Goal: Transaction & Acquisition: Purchase product/service

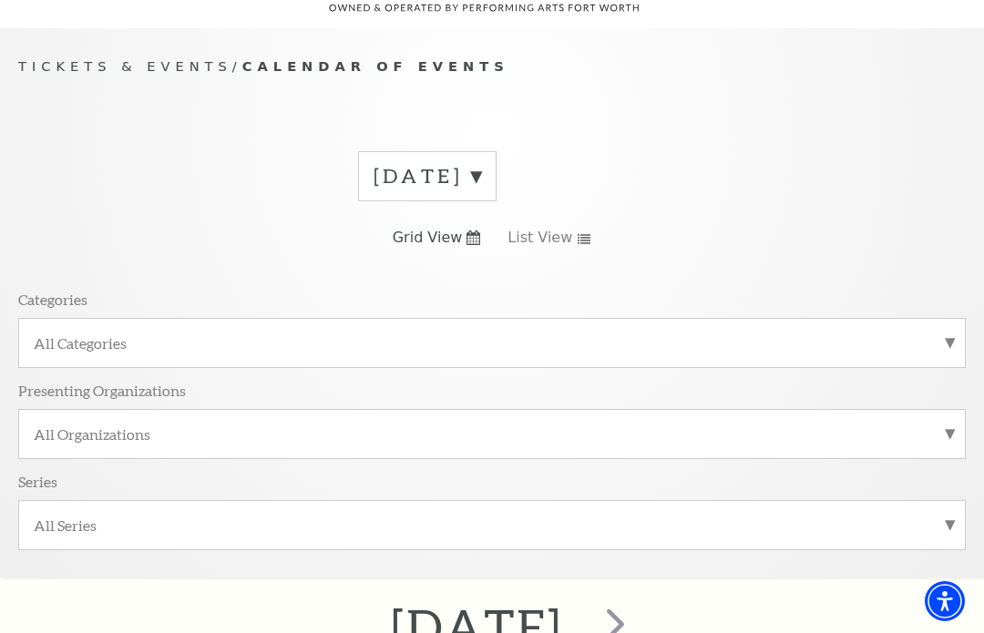
scroll to position [153, 0]
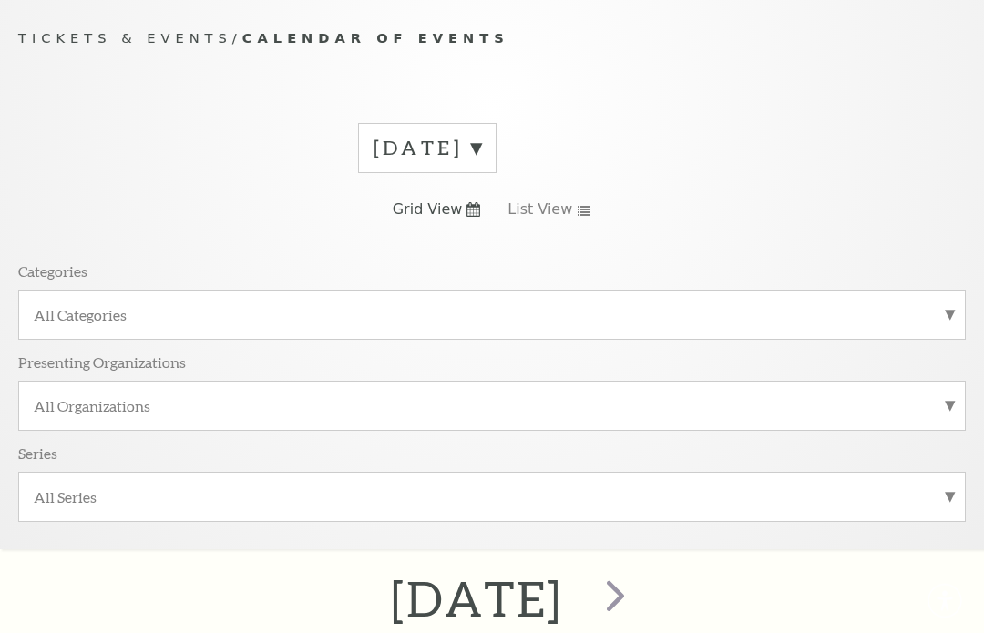
scroll to position [153, 0]
click at [481, 140] on label "[DATE]" at bounding box center [428, 148] width 108 height 28
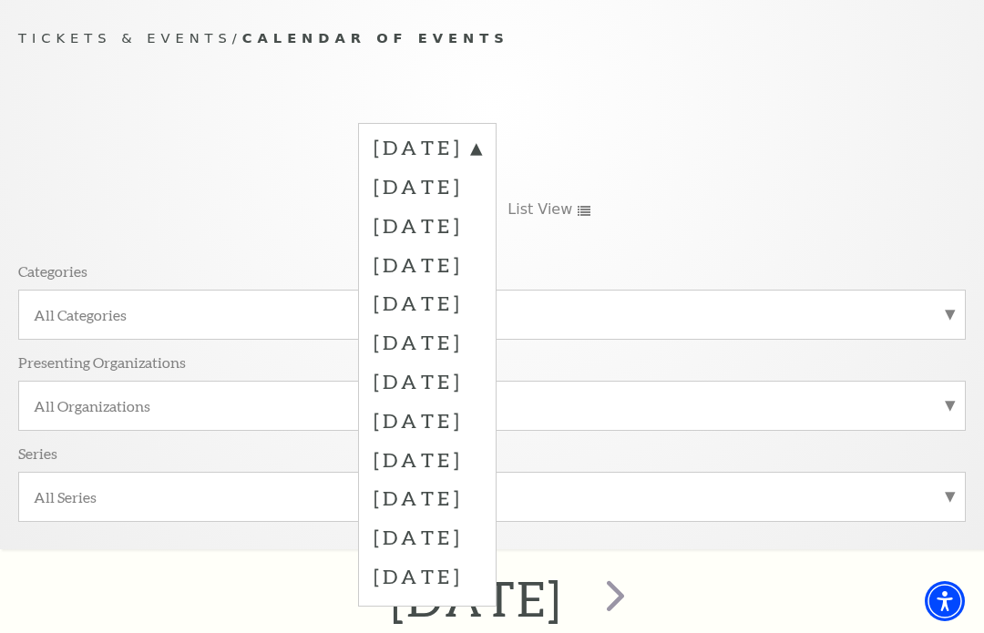
click at [481, 184] on label "October 2025" at bounding box center [428, 186] width 108 height 39
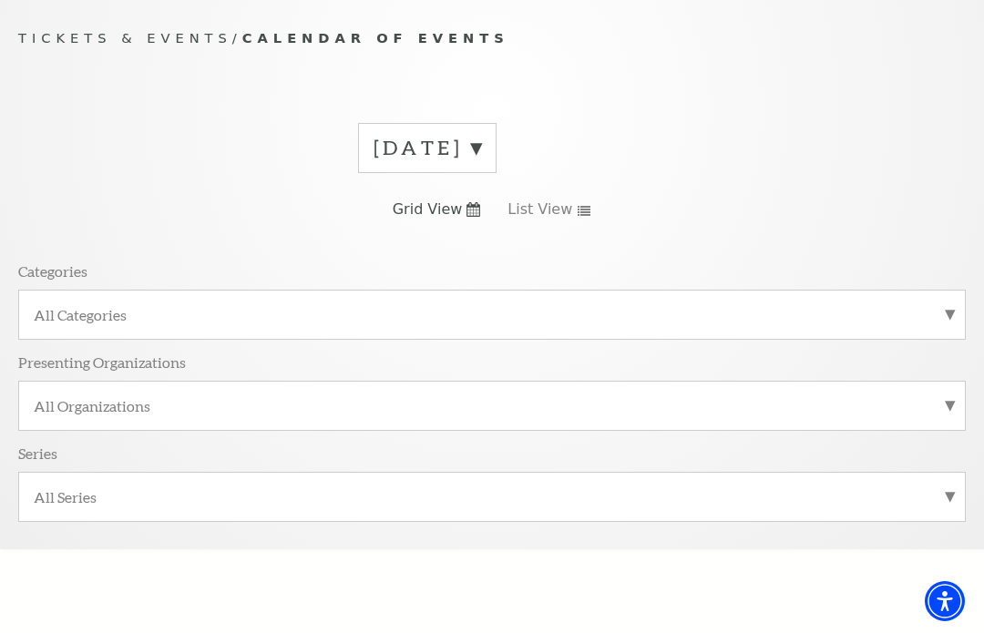
click at [468, 203] on icon at bounding box center [473, 209] width 14 height 15
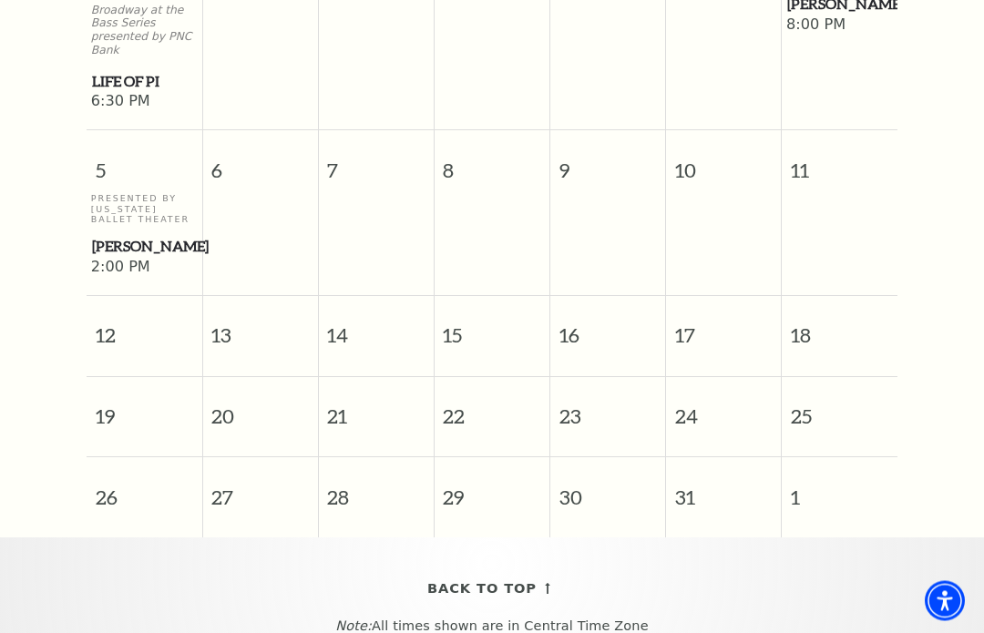
scroll to position [1119, 0]
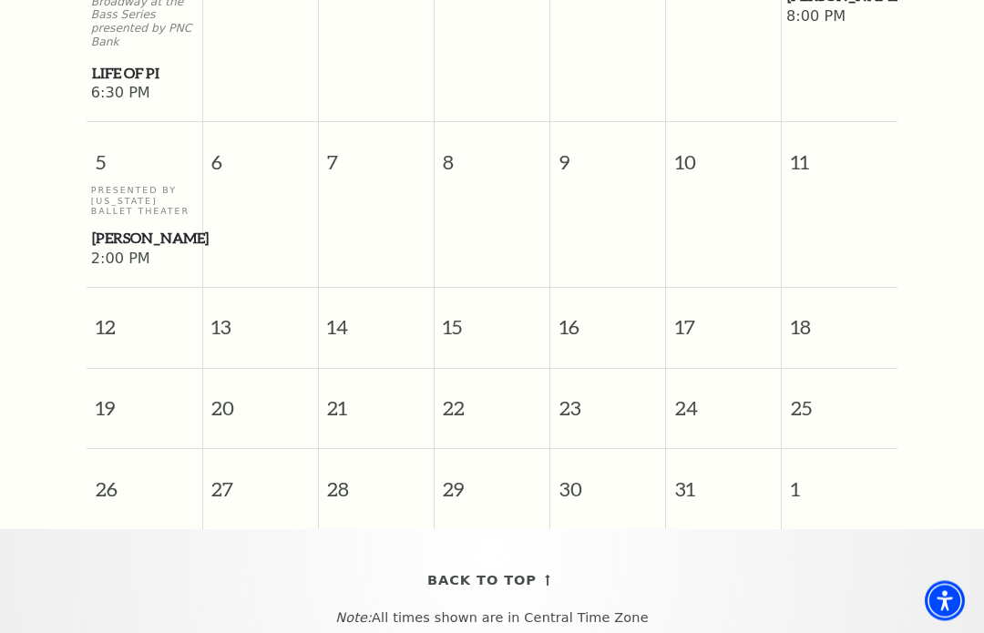
click at [819, 332] on span "18" at bounding box center [840, 320] width 116 height 63
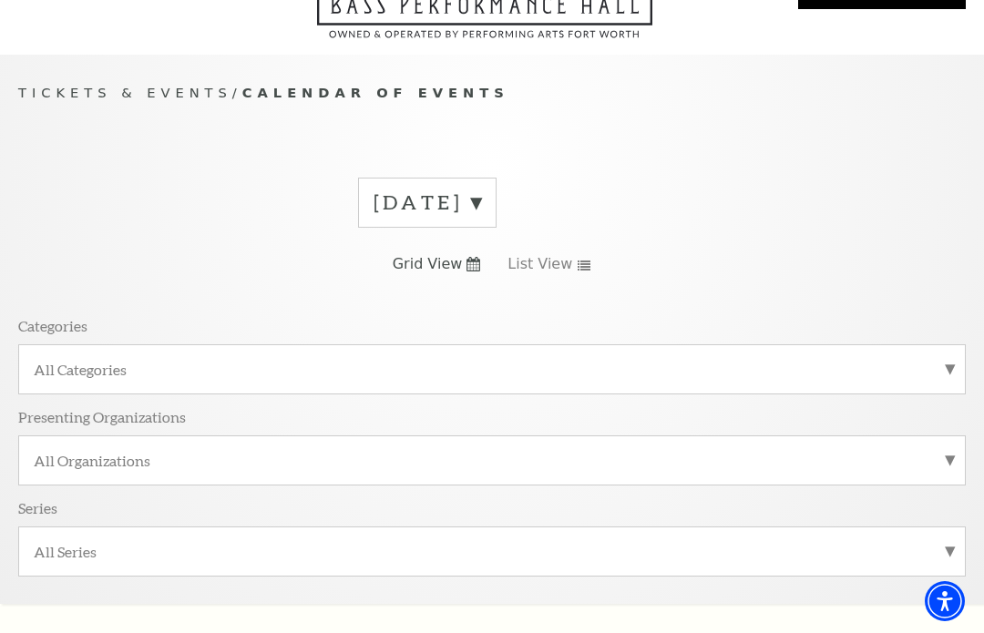
scroll to position [153, 0]
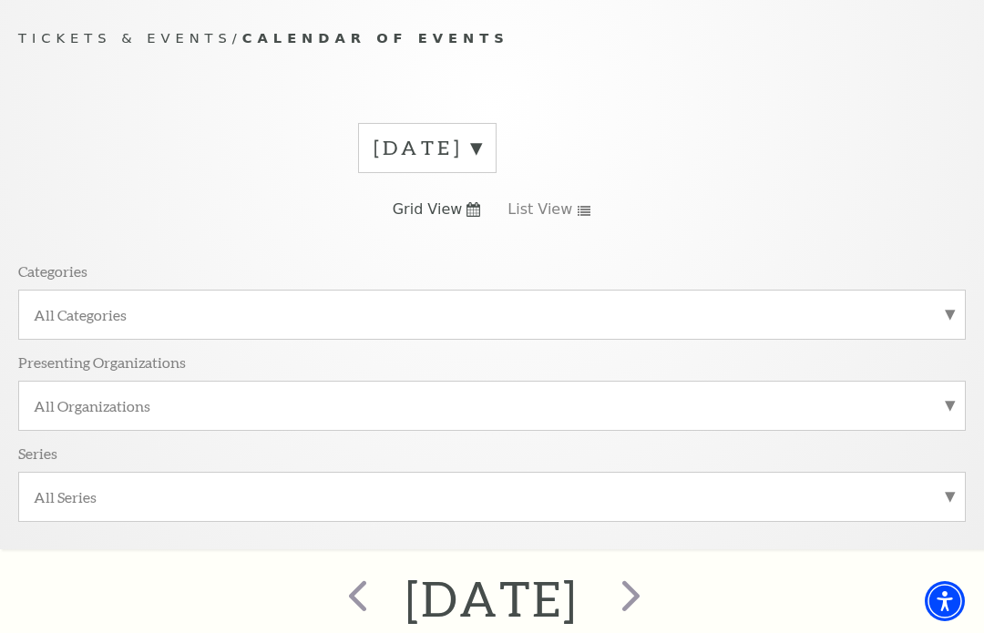
click at [944, 313] on label "All Categories" at bounding box center [492, 314] width 917 height 19
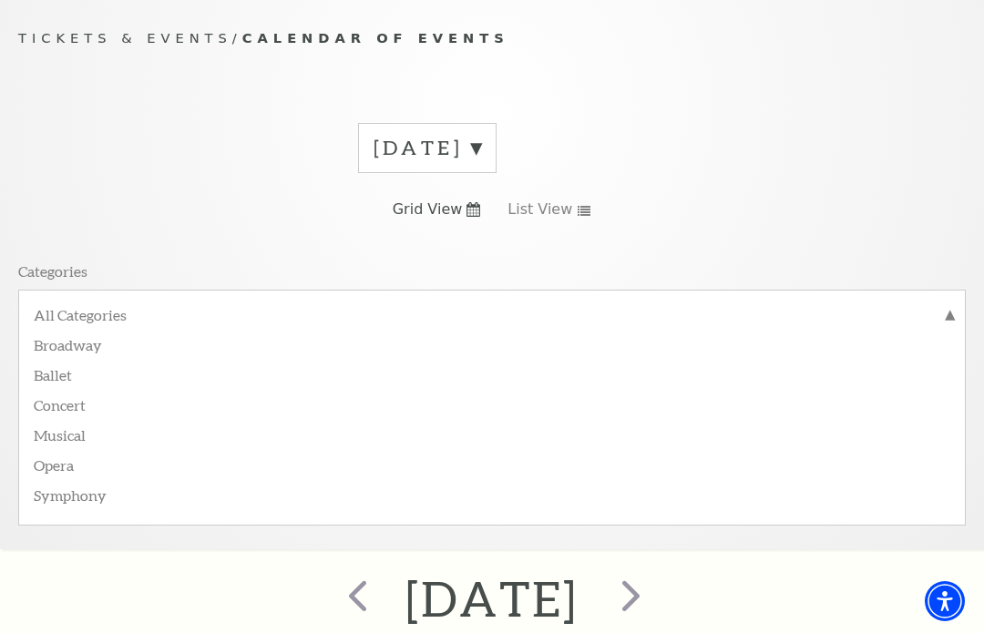
click at [80, 411] on label "Concert" at bounding box center [492, 404] width 917 height 30
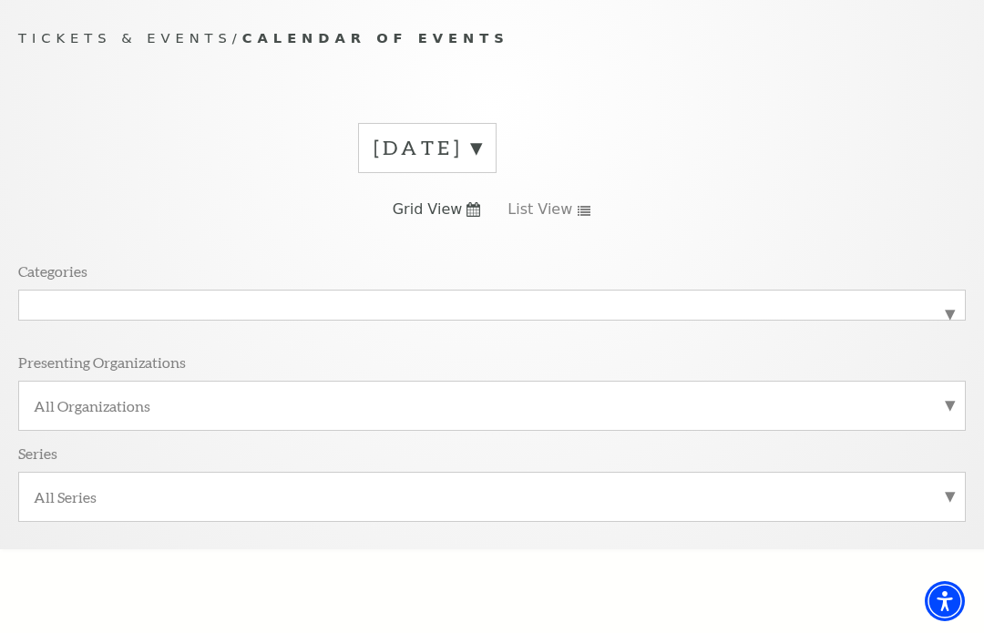
click at [528, 214] on span "List View" at bounding box center [539, 210] width 65 height 20
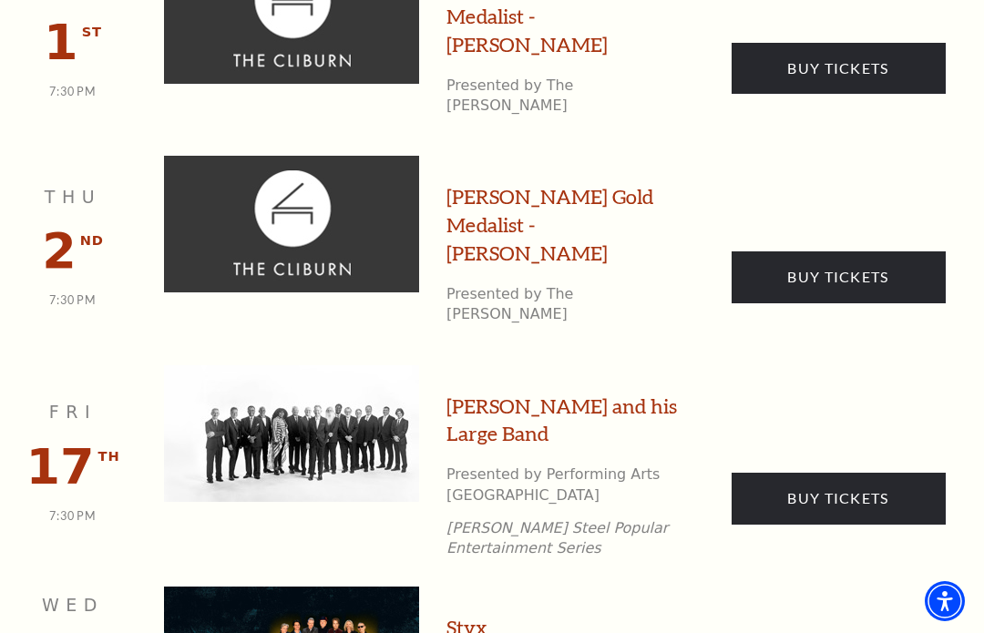
scroll to position [972, 0]
click at [805, 474] on link "Buy Tickets" at bounding box center [839, 499] width 214 height 51
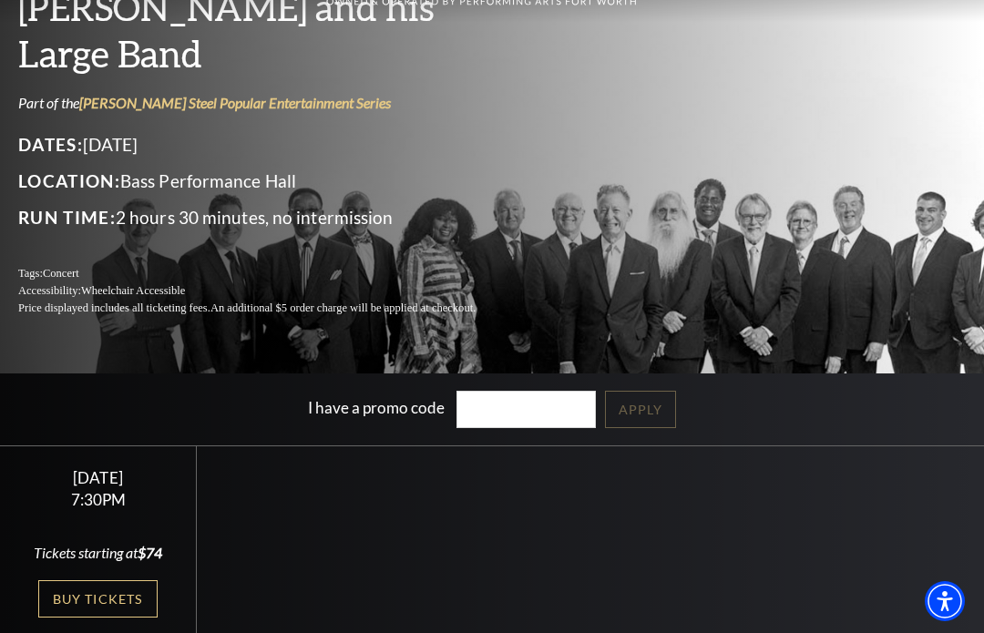
scroll to position [129, 0]
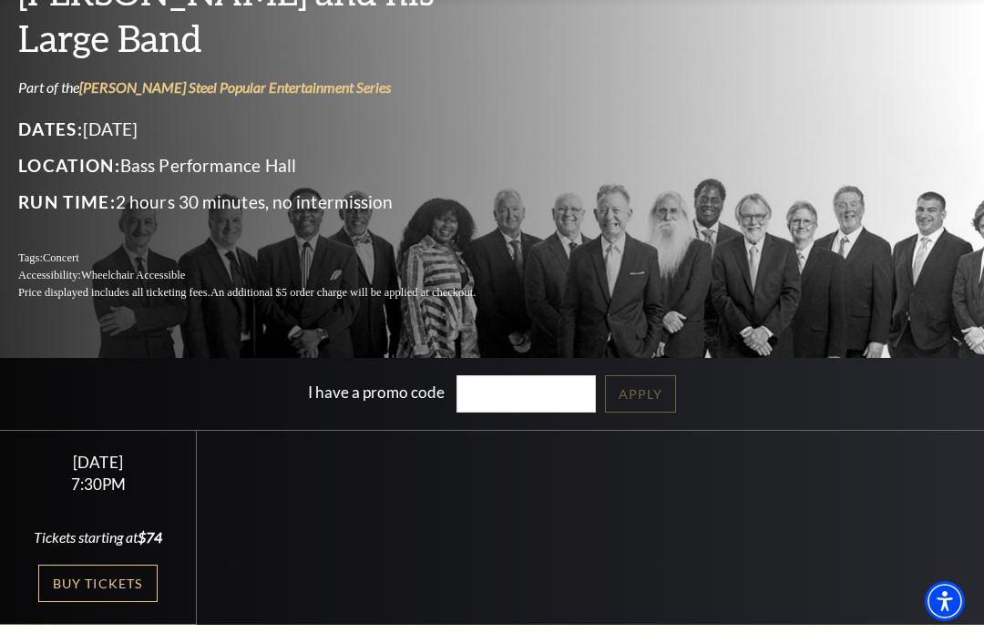
click at [107, 602] on link "Buy Tickets" at bounding box center [97, 583] width 118 height 37
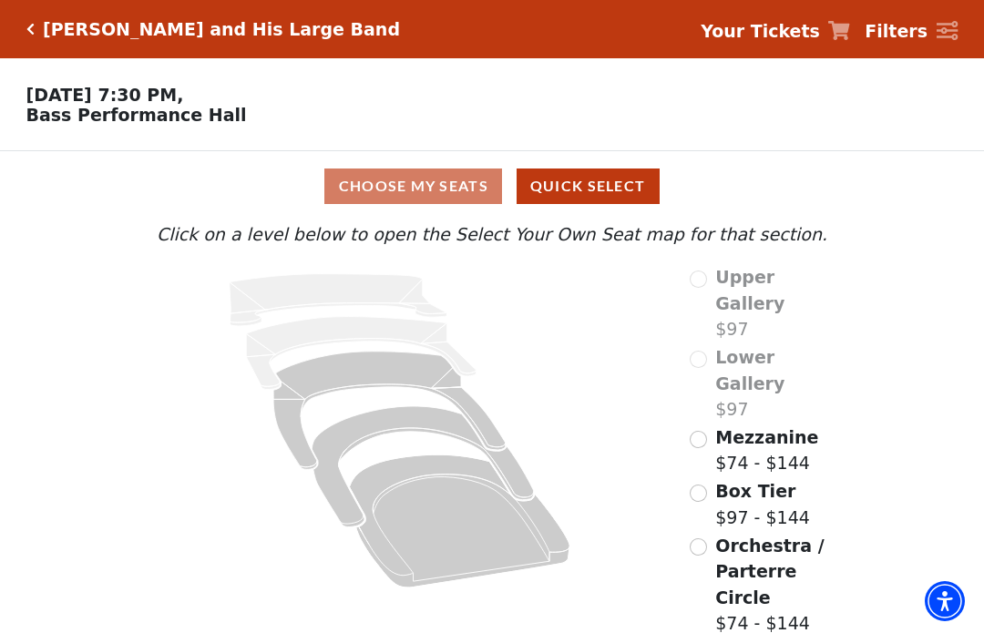
click at [699, 538] on input "Orchestra / Parterre Circle$74 - $144\a" at bounding box center [698, 546] width 17 height 17
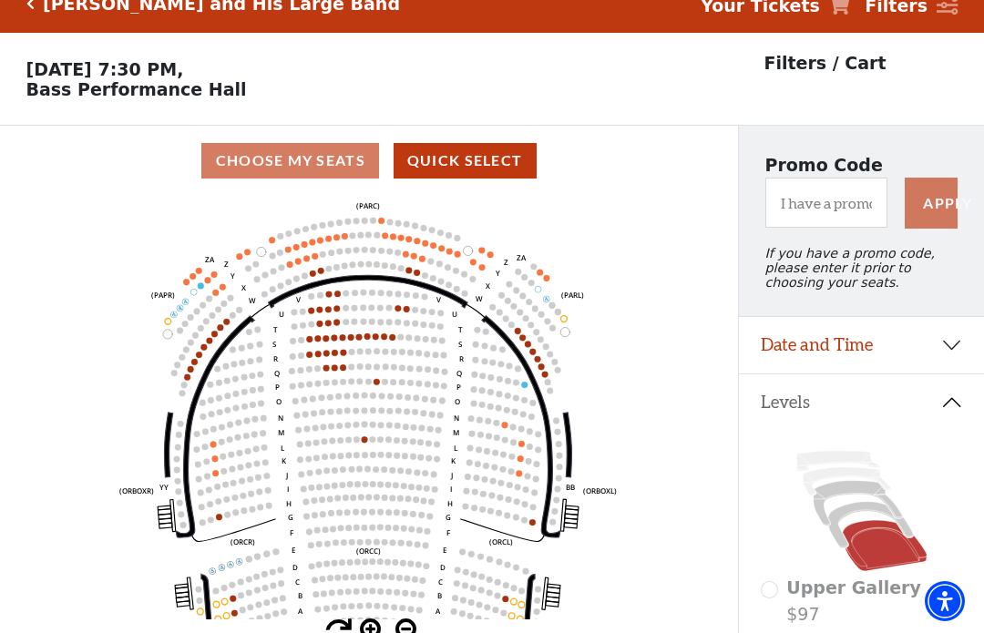
scroll to position [85, 0]
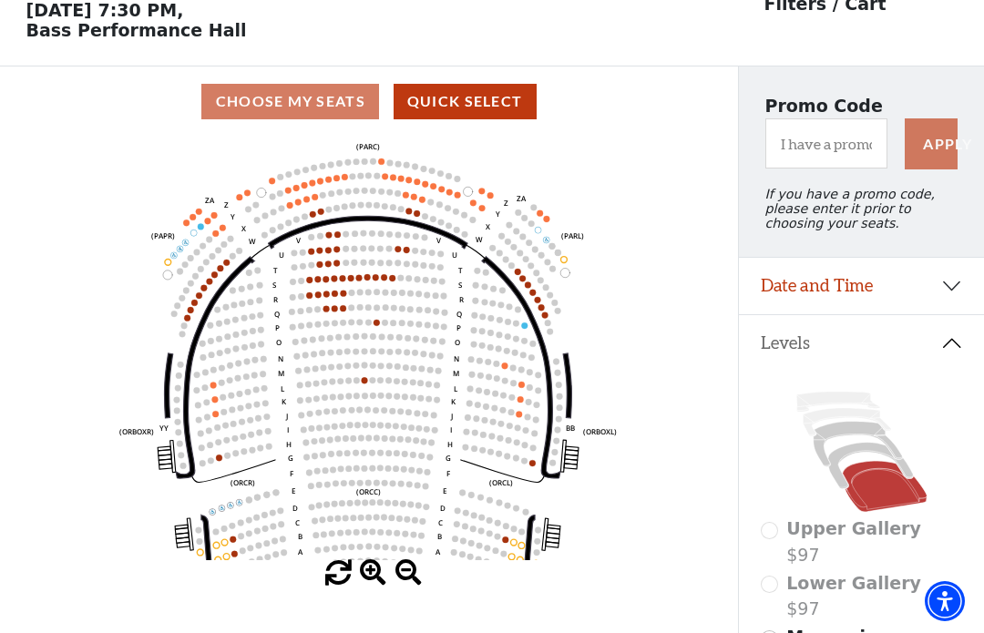
click at [519, 298] on icon at bounding box center [520, 366] width 78 height 221
click at [540, 302] on circle at bounding box center [537, 300] width 6 height 6
